Goal: Find specific page/section

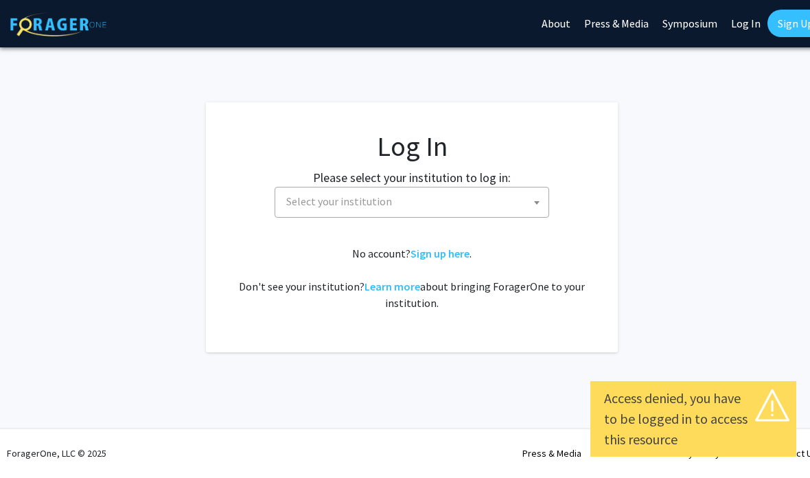
click at [464, 194] on span "Select your institution" at bounding box center [415, 202] width 268 height 28
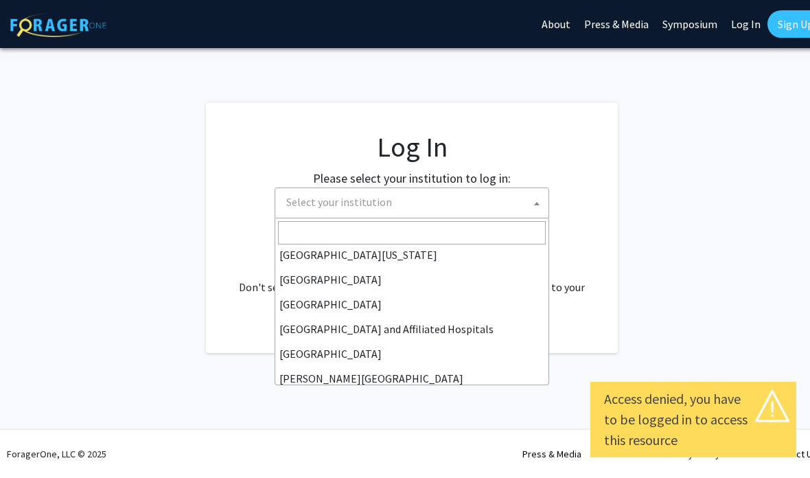
scroll to position [140, 0]
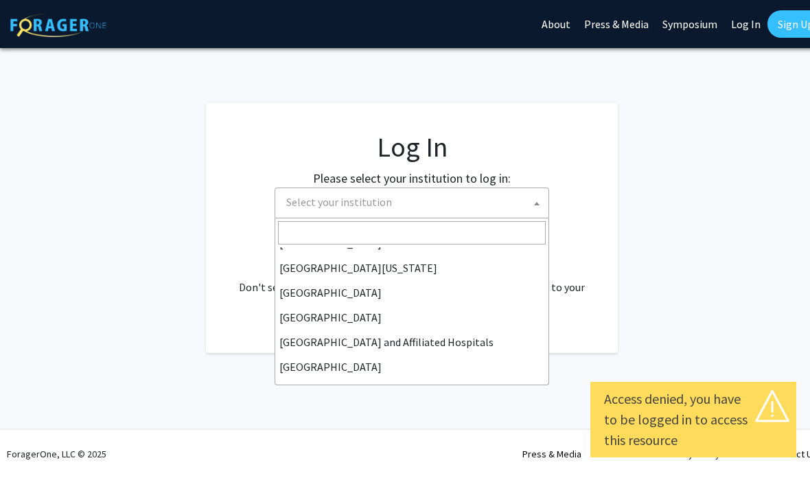
select select "12"
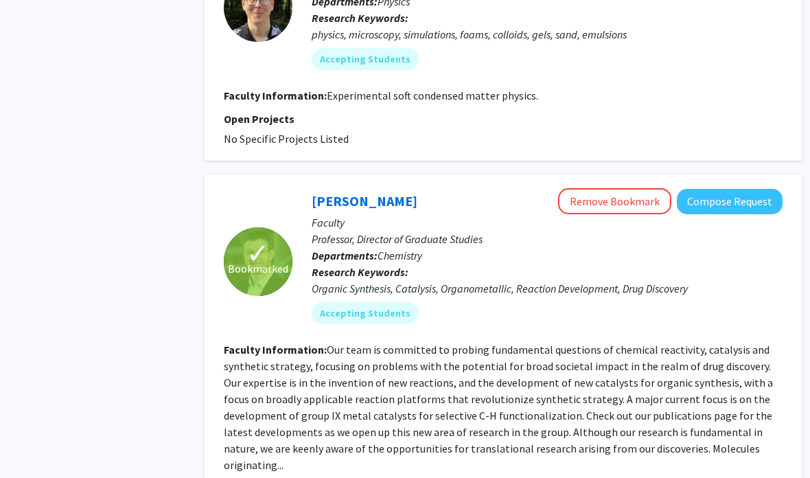
scroll to position [3312, 11]
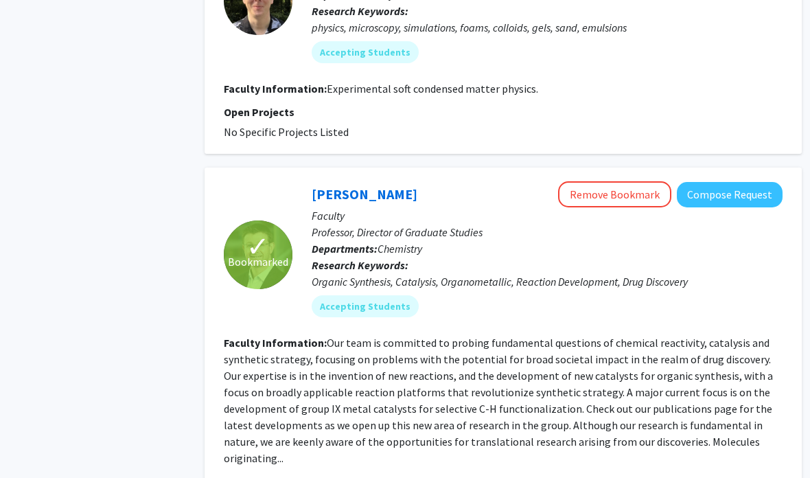
click at [656, 385] on fg-read-more "Our team is committed to probing fundamental questions of chemical reactivity, …" at bounding box center [499, 400] width 549 height 129
click at [372, 186] on link "[PERSON_NAME]" at bounding box center [365, 194] width 106 height 17
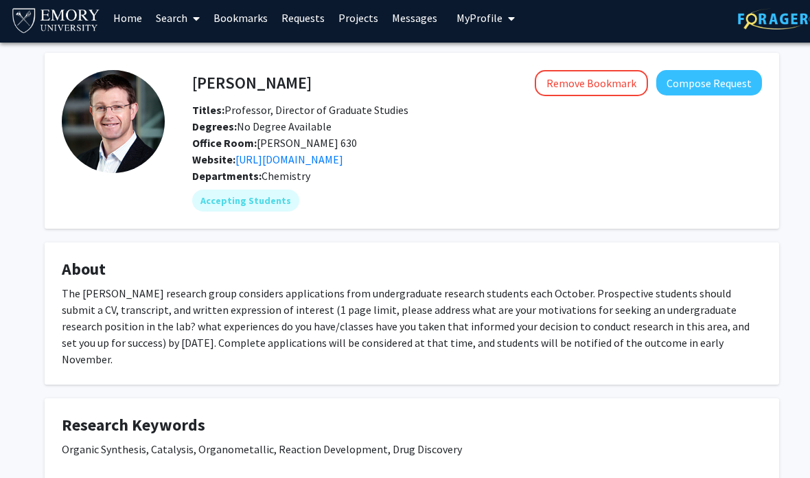
scroll to position [62, 0]
